Goal: Register for event/course

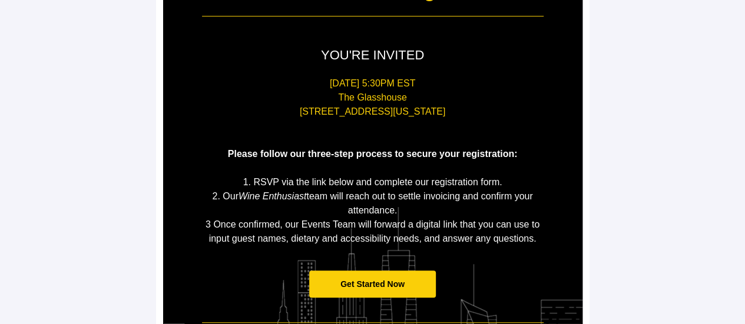
scroll to position [236, 0]
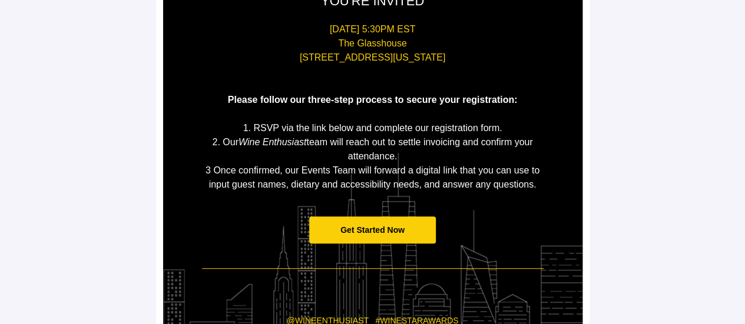
click at [396, 236] on span "Get Started Now" at bounding box center [372, 231] width 127 height 28
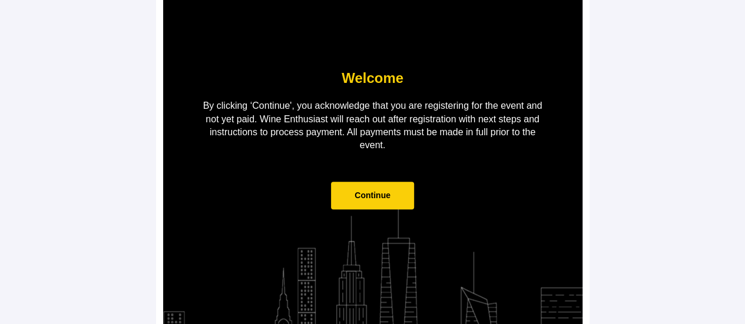
scroll to position [143, 0]
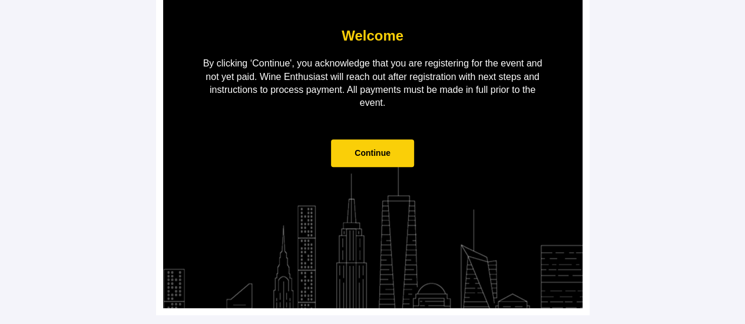
click at [367, 156] on span "Continue" at bounding box center [372, 152] width 36 height 9
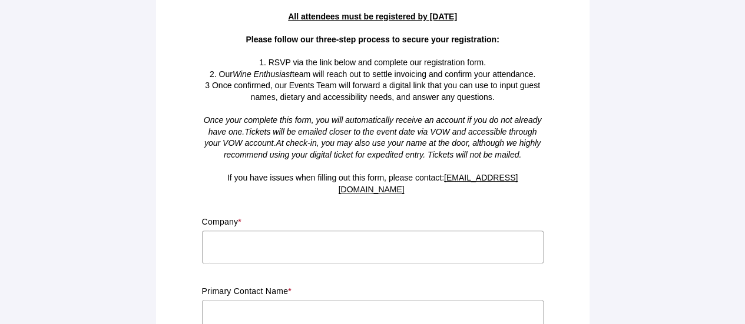
scroll to position [236, 0]
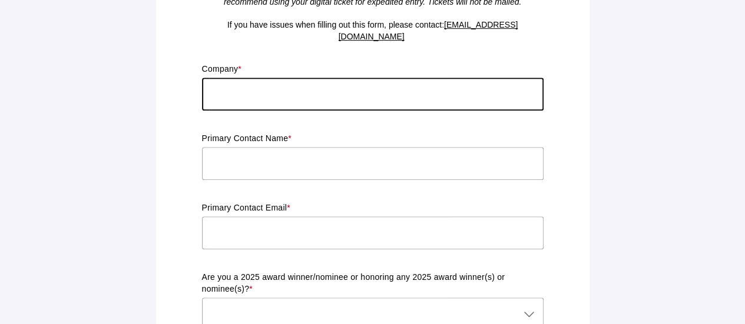
click at [327, 81] on input "text" at bounding box center [373, 94] width 342 height 33
type input "LES GRANDS CHAIS DE FRANCE"
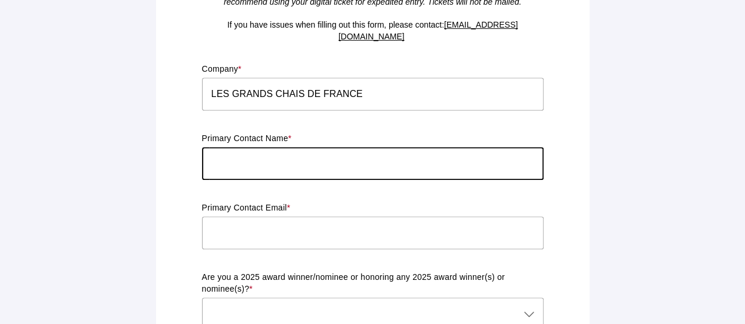
click at [275, 158] on input "text" at bounding box center [373, 163] width 342 height 33
type input "[PERSON_NAME]"
type input "[EMAIL_ADDRESS][DOMAIN_NAME]"
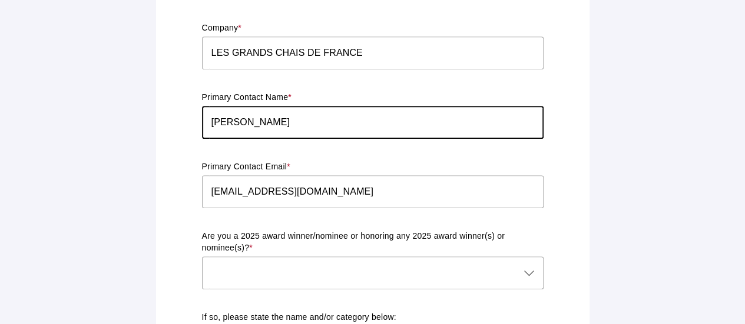
scroll to position [294, 0]
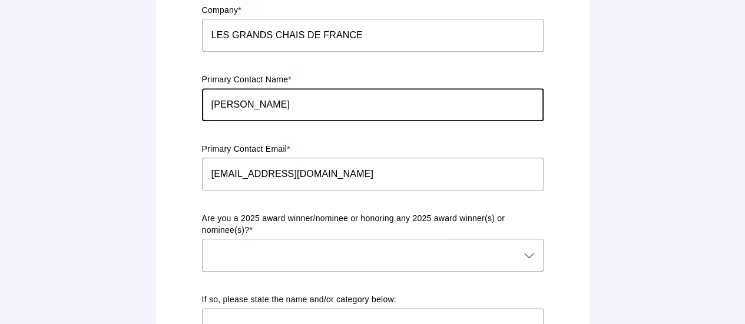
click at [337, 243] on div at bounding box center [361, 255] width 318 height 33
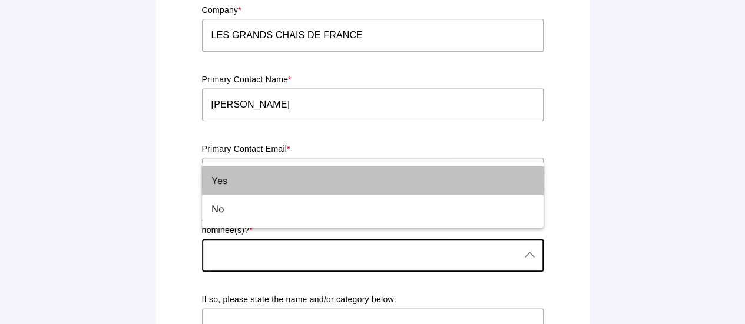
click at [273, 180] on div "Yes" at bounding box center [367, 181] width 313 height 14
type input "Yes"
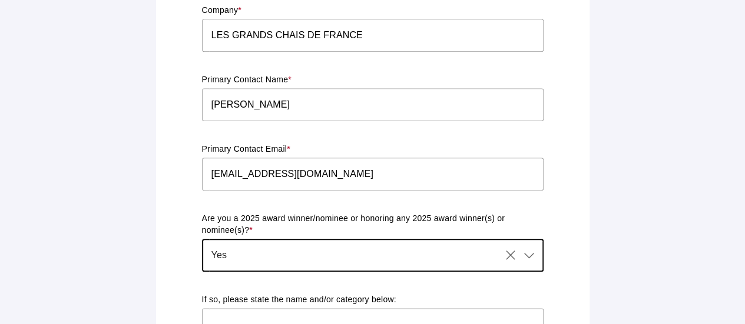
scroll to position [353, 0]
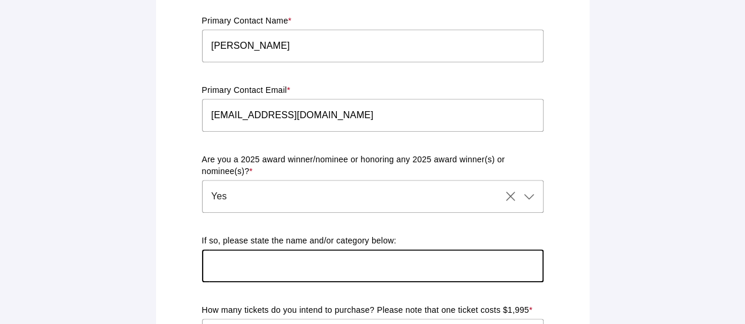
click at [296, 254] on input "text" at bounding box center [373, 266] width 342 height 33
click at [410, 255] on input "text" at bounding box center [373, 266] width 342 height 33
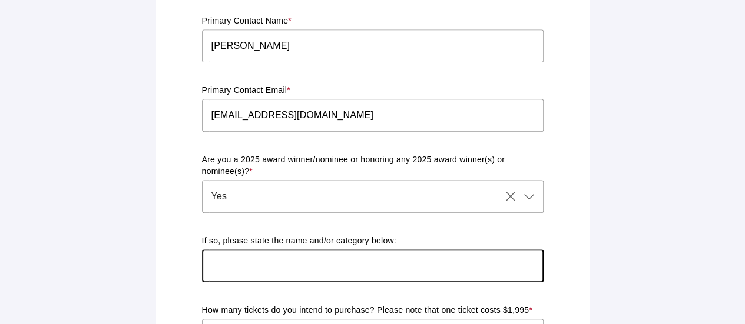
click at [359, 250] on input "text" at bounding box center [373, 266] width 342 height 33
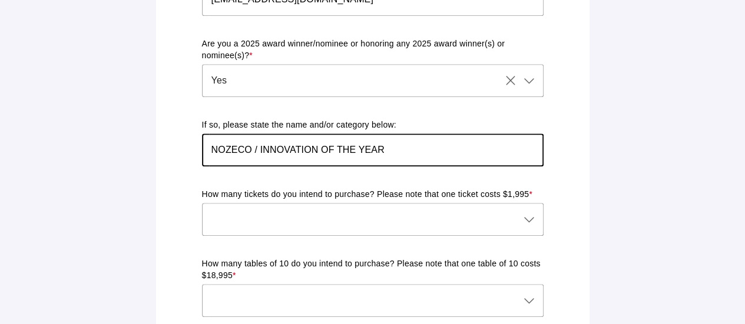
scroll to position [471, 0]
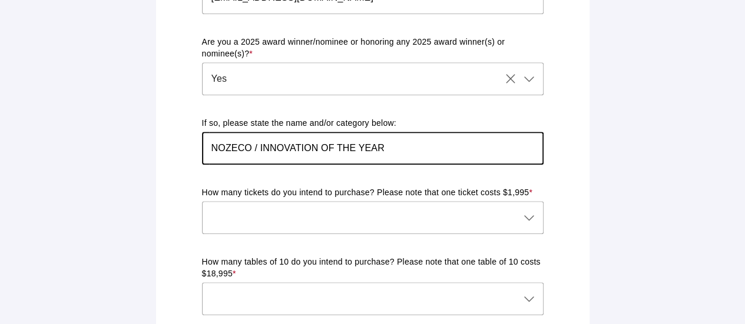
type input "NOZECO / INNOVATION OF THE YEAR"
click at [337, 204] on div at bounding box center [361, 217] width 318 height 33
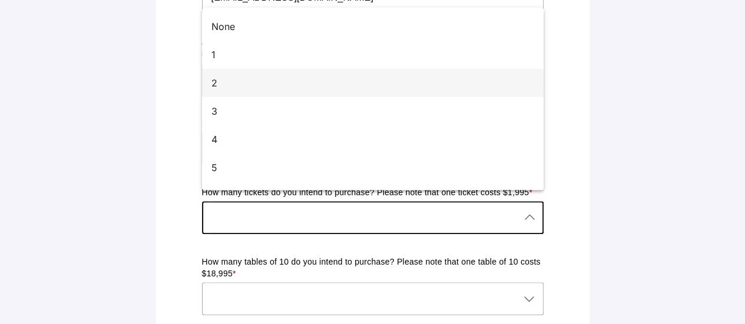
click at [290, 80] on div "2" at bounding box center [367, 83] width 313 height 14
type input "2"
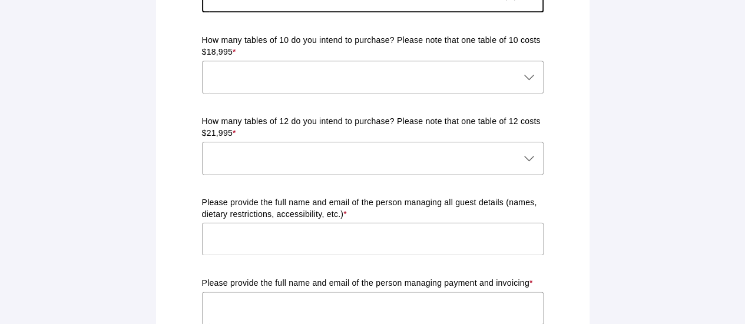
scroll to position [707, 0]
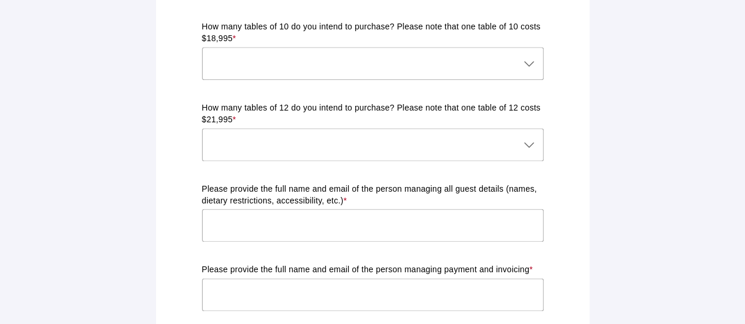
click at [378, 214] on input "text" at bounding box center [373, 225] width 342 height 33
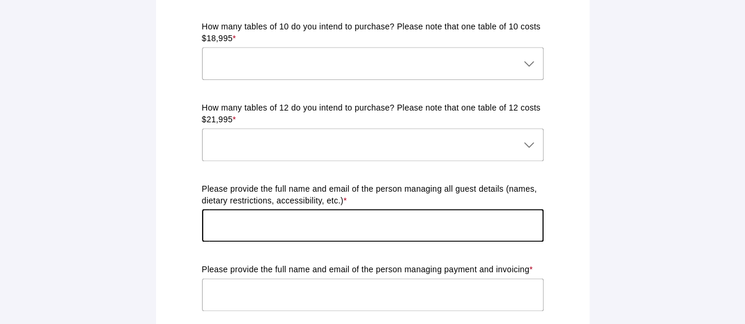
type input "[EMAIL_ADDRESS][DOMAIN_NAME]"
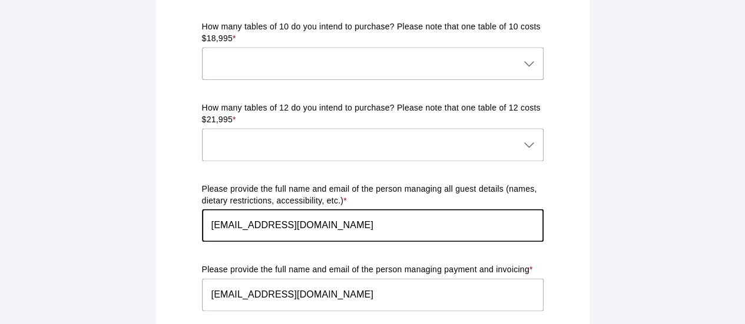
type input "1 CHALET DES ETANGS"
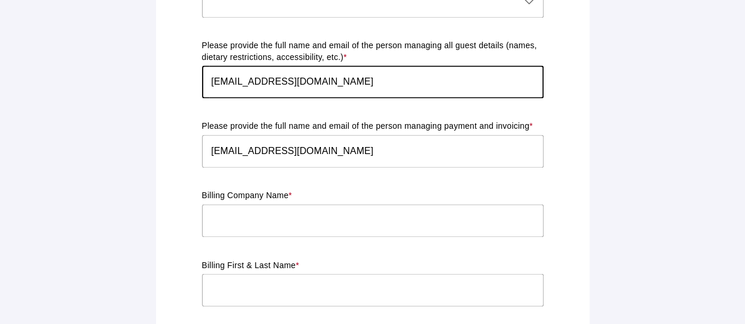
scroll to position [876, 0]
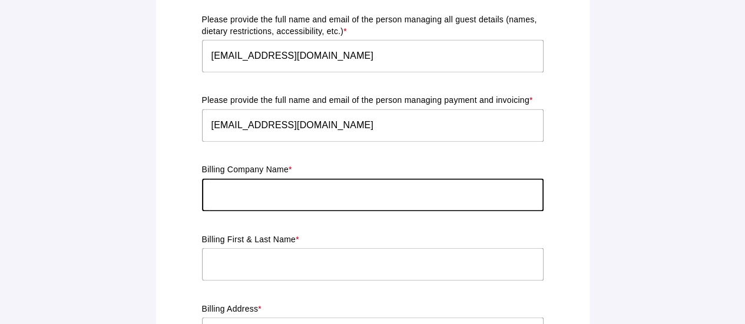
click at [342, 178] on input "text" at bounding box center [373, 194] width 342 height 33
type input "LES GRANDS CHAIS DE FRANCE"
click at [296, 253] on input "text" at bounding box center [373, 264] width 342 height 33
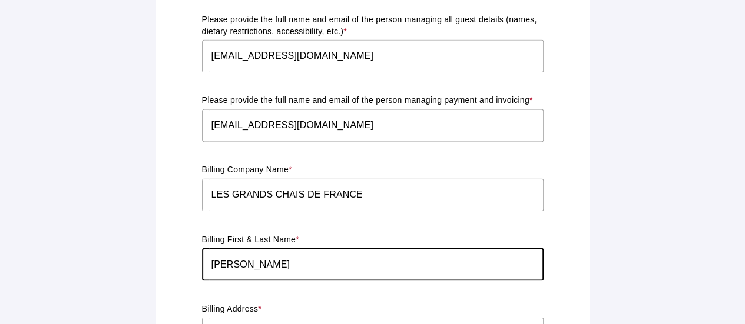
scroll to position [994, 0]
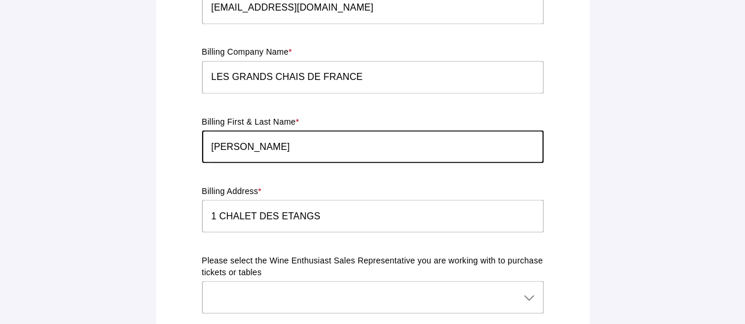
type input "[PERSON_NAME]"
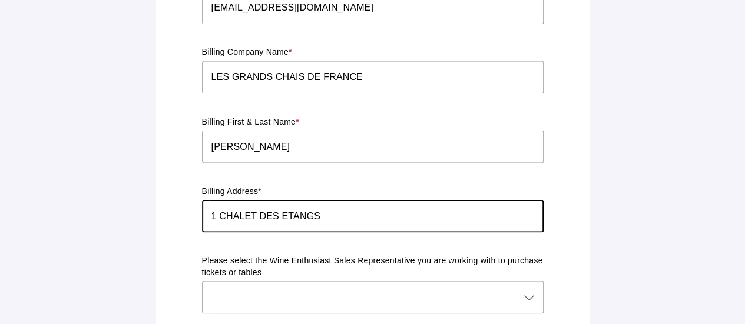
click at [354, 209] on input "1 CHALET DES ETANGS" at bounding box center [373, 216] width 342 height 33
type input "[STREET_ADDRESS][PERSON_NAME]"
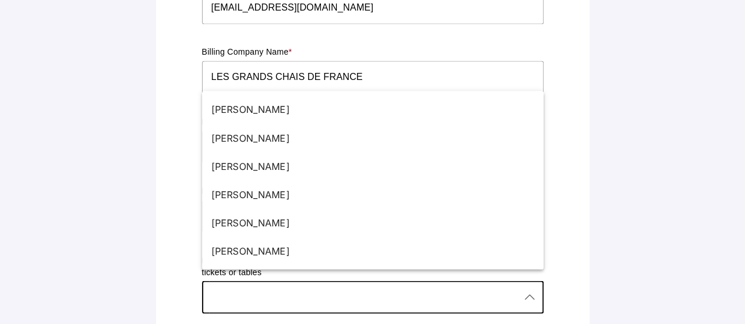
click at [338, 287] on div at bounding box center [361, 297] width 318 height 33
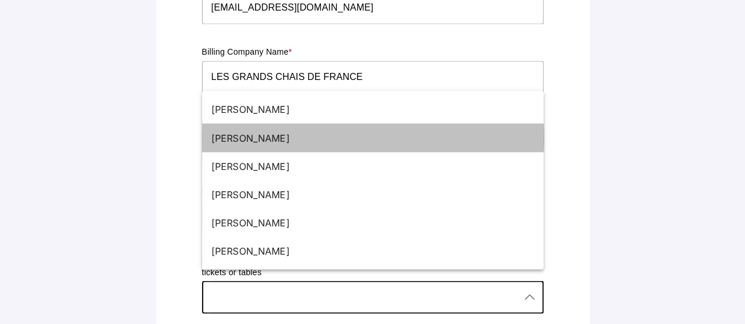
click at [292, 135] on div "[PERSON_NAME]" at bounding box center [367, 138] width 313 height 14
type input "[PERSON_NAME]"
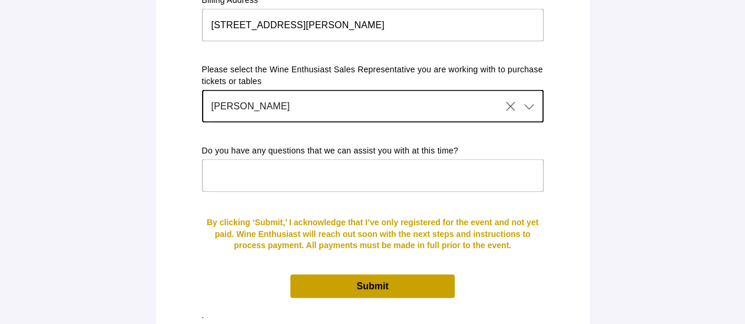
scroll to position [1193, 0]
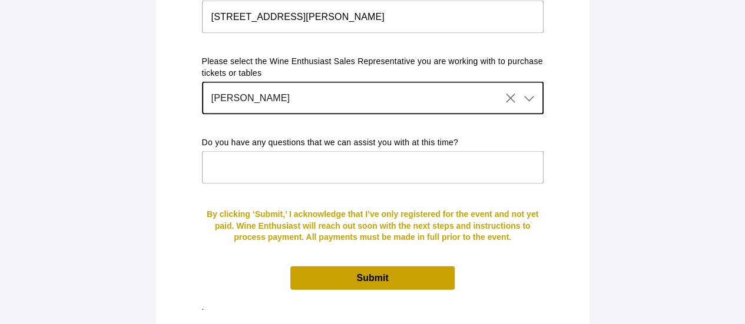
click at [377, 151] on input "text" at bounding box center [373, 167] width 342 height 33
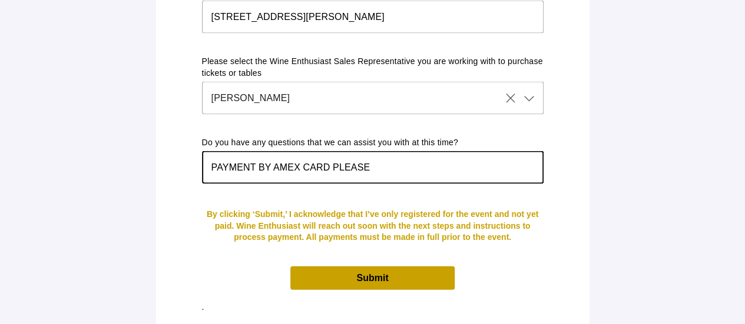
type input "PAYMENT BY AMEX CARD PLEASE"
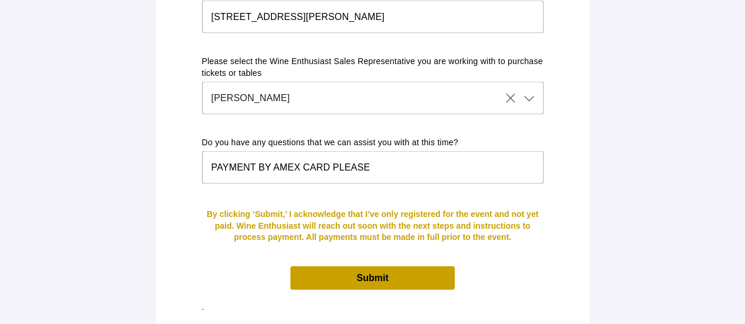
click at [396, 267] on span "Submit" at bounding box center [372, 278] width 164 height 23
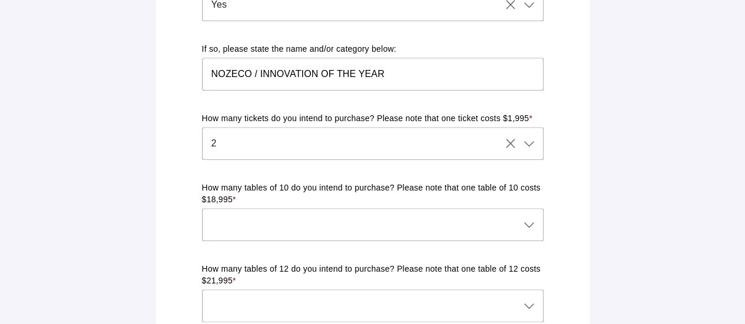
scroll to position [545, 0]
click at [520, 217] on div at bounding box center [528, 224] width 16 height 33
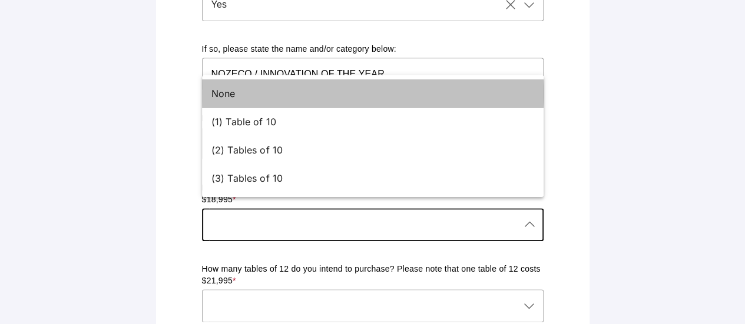
click at [357, 88] on div "None" at bounding box center [367, 94] width 313 height 14
type input "None"
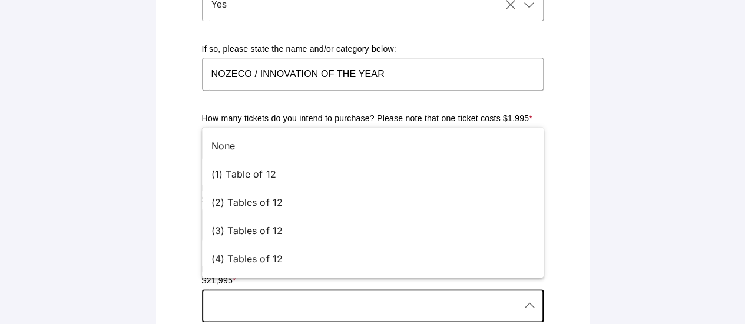
click at [353, 290] on div at bounding box center [361, 306] width 318 height 33
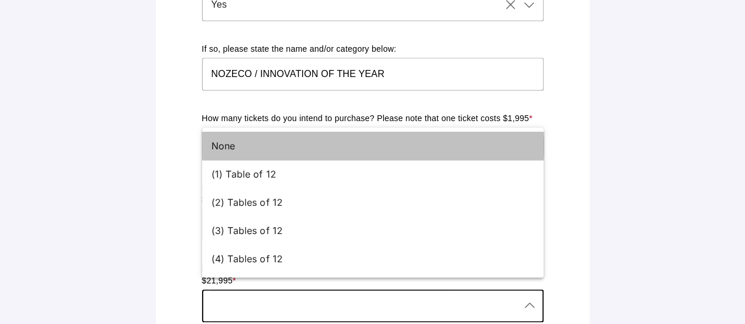
click at [324, 145] on div "None" at bounding box center [367, 146] width 313 height 14
type input "None"
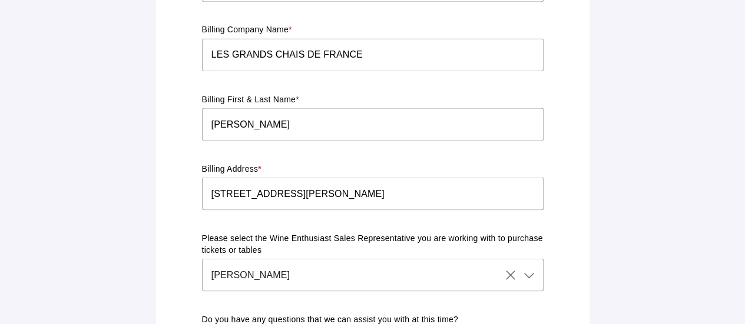
scroll to position [1193, 0]
